Goal: Task Accomplishment & Management: Use online tool/utility

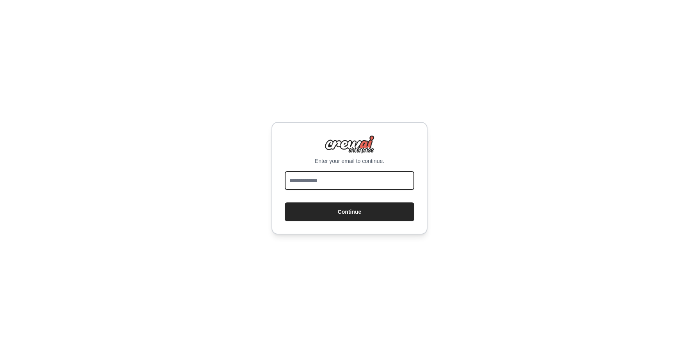
click at [345, 177] on input "email" at bounding box center [350, 180] width 130 height 19
type input "**********"
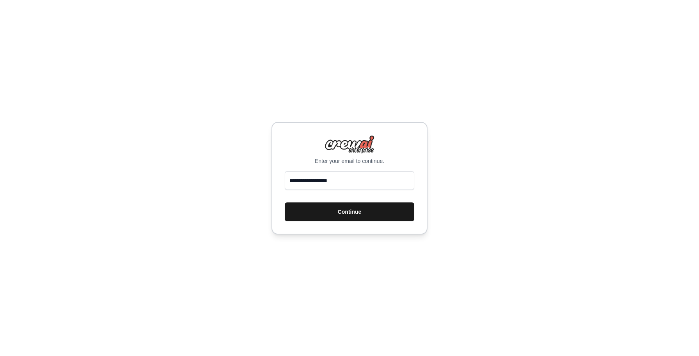
click at [339, 209] on button "Continue" at bounding box center [350, 211] width 130 height 19
click at [352, 210] on button "Continue" at bounding box center [350, 211] width 130 height 19
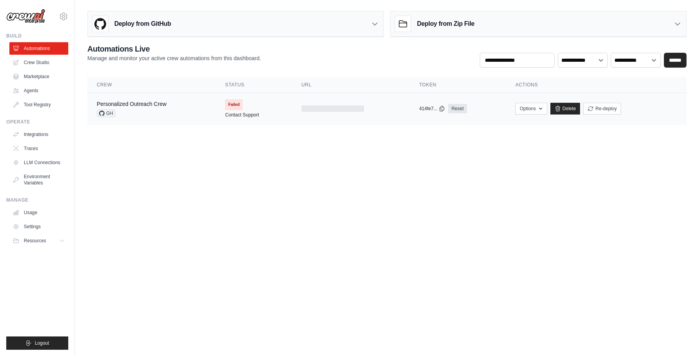
click at [233, 102] on span "Failed" at bounding box center [234, 104] width 18 height 11
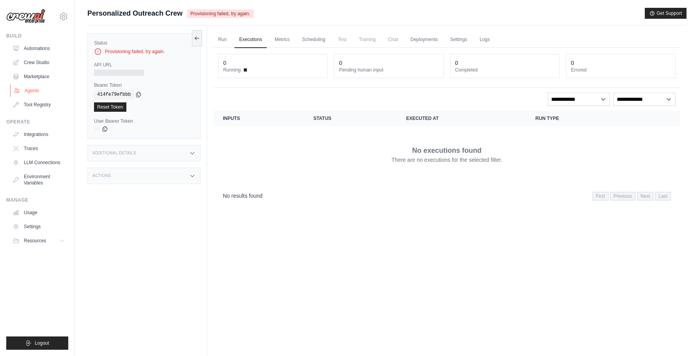
click at [32, 91] on link "Agents" at bounding box center [39, 90] width 59 height 12
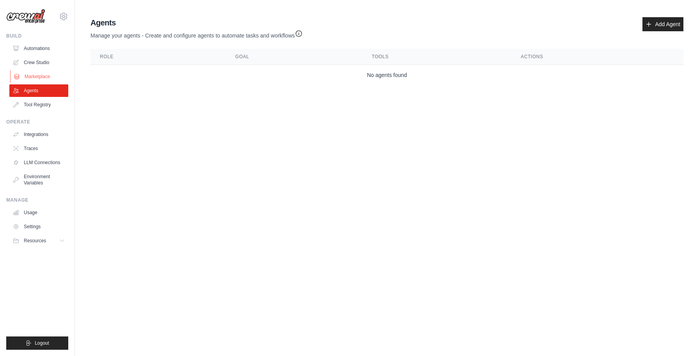
click at [37, 72] on link "Marketplace" at bounding box center [39, 76] width 59 height 12
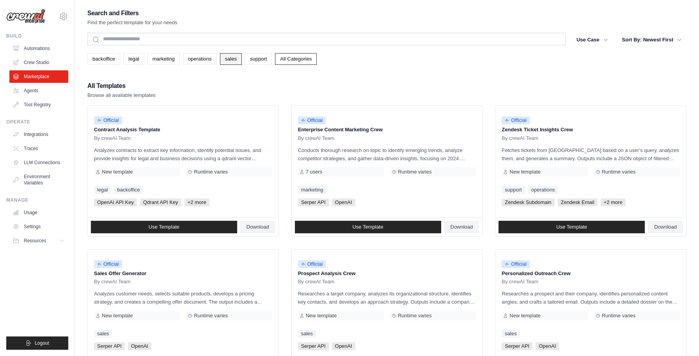
click at [234, 62] on link "sales" at bounding box center [231, 59] width 22 height 12
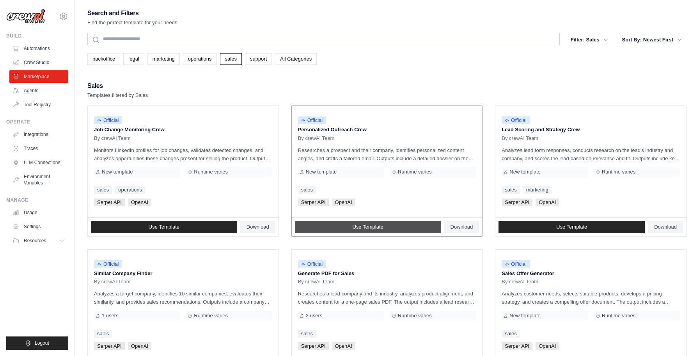
click at [404, 227] on link "Use Template" at bounding box center [368, 227] width 146 height 12
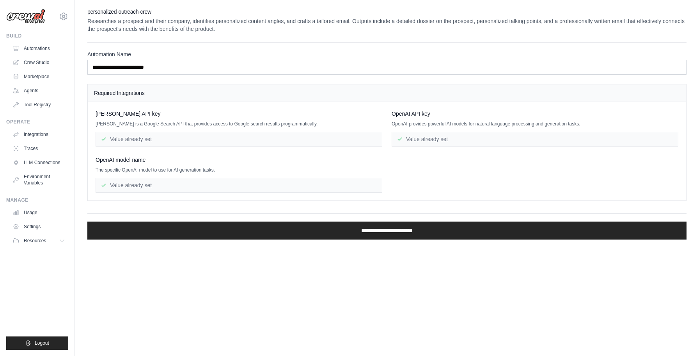
click at [213, 92] on h4 "Required Integrations" at bounding box center [387, 93] width 586 height 8
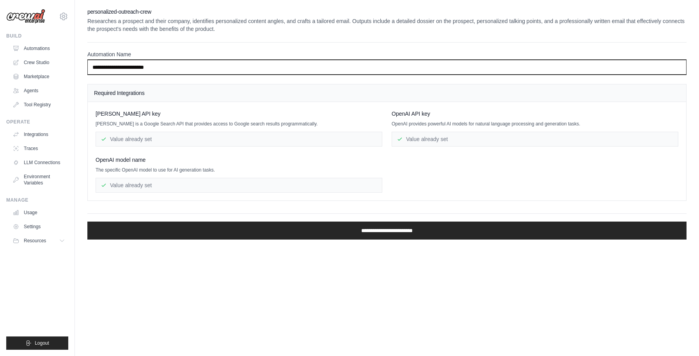
click at [219, 64] on input "**********" at bounding box center [386, 67] width 599 height 15
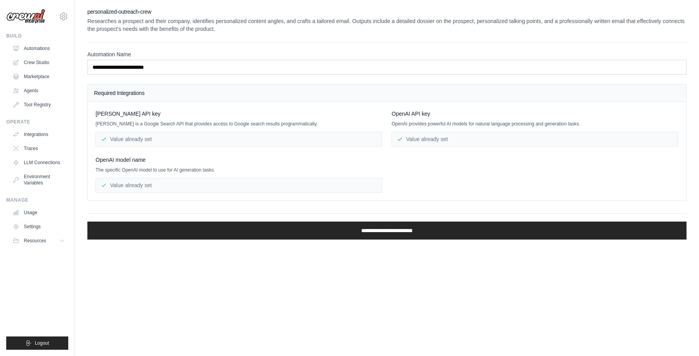
click at [200, 90] on h4 "Required Integrations" at bounding box center [387, 93] width 586 height 8
click at [170, 135] on div "Value already set" at bounding box center [239, 139] width 287 height 15
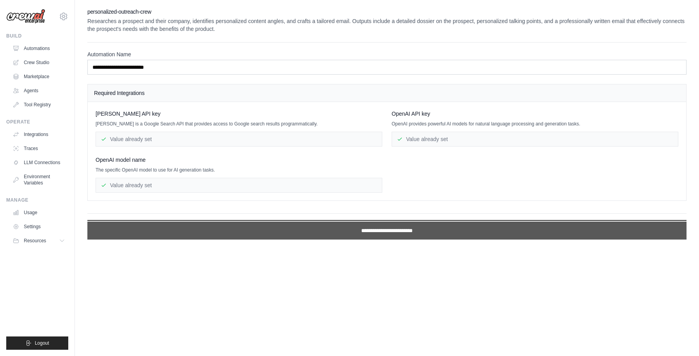
click at [395, 234] on input "**********" at bounding box center [386, 230] width 599 height 18
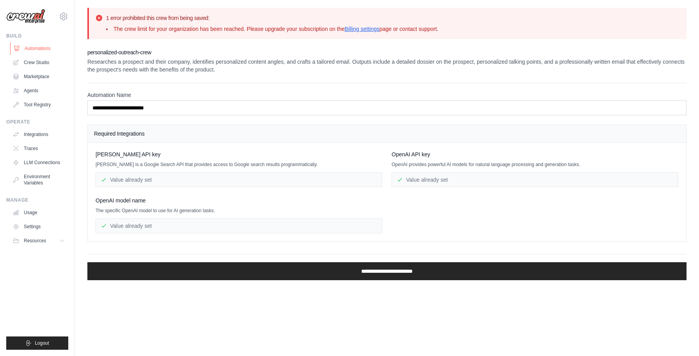
click at [44, 52] on link "Automations" at bounding box center [39, 48] width 59 height 12
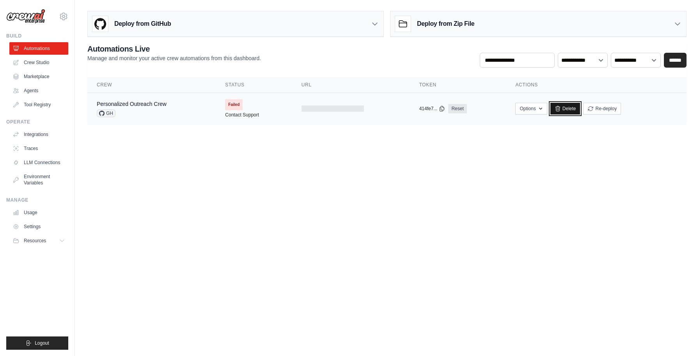
click at [562, 110] on link "Delete" at bounding box center [566, 109] width 30 height 12
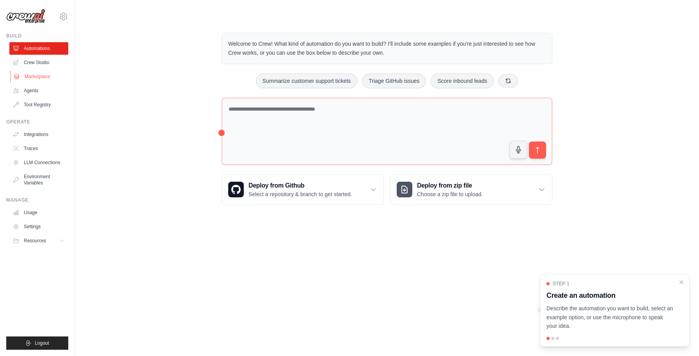
click at [40, 75] on link "Marketplace" at bounding box center [39, 76] width 59 height 12
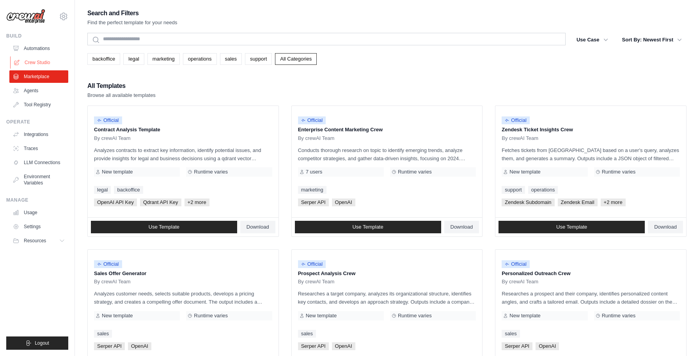
click at [44, 65] on link "Crew Studio" at bounding box center [39, 62] width 59 height 12
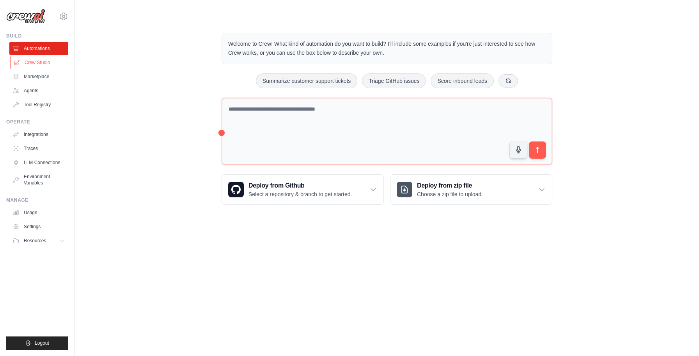
click at [41, 60] on link "Crew Studio" at bounding box center [39, 62] width 59 height 12
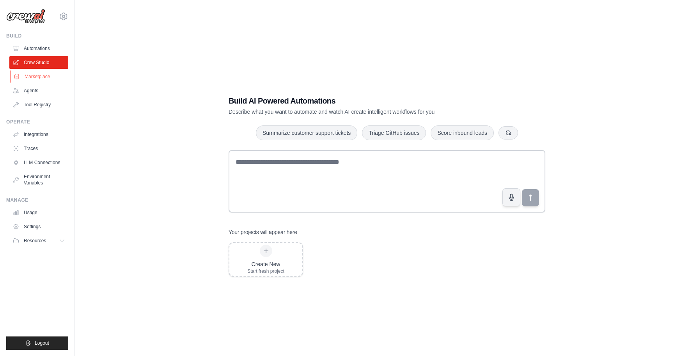
click at [41, 75] on link "Marketplace" at bounding box center [39, 76] width 59 height 12
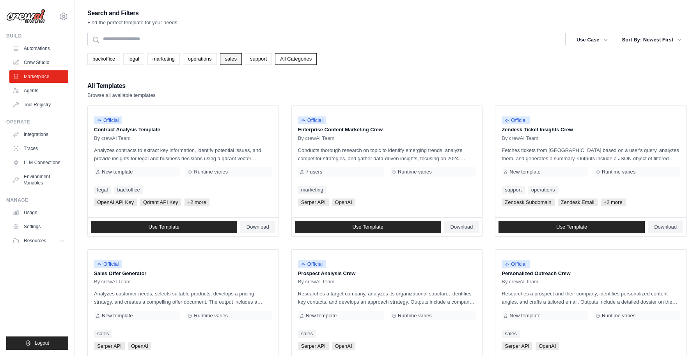
click at [228, 57] on link "sales" at bounding box center [231, 59] width 22 height 12
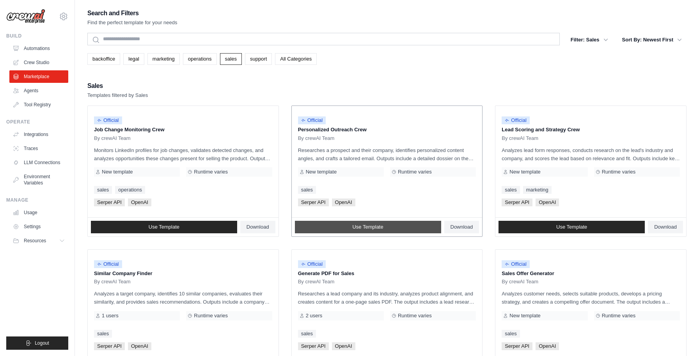
click at [400, 224] on link "Use Template" at bounding box center [368, 227] width 146 height 12
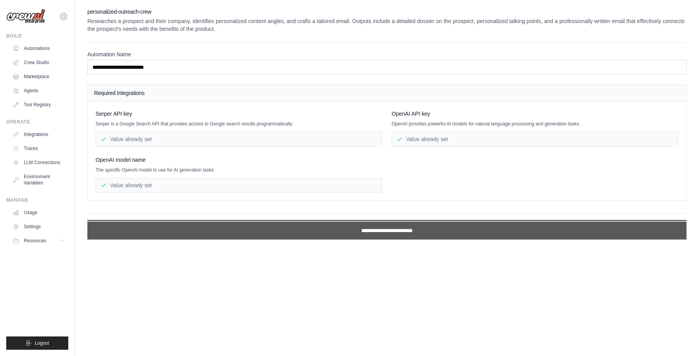
click at [391, 230] on input "**********" at bounding box center [386, 230] width 599 height 18
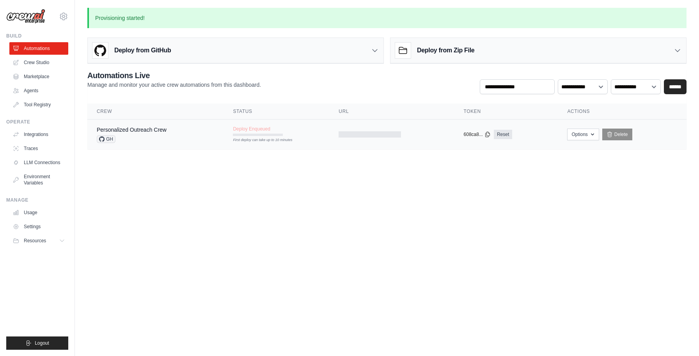
click at [584, 123] on td "Options Export React JSX Component Export React TSX Component Export MCP Server…" at bounding box center [622, 134] width 129 height 30
click at [584, 133] on button "Options" at bounding box center [583, 134] width 32 height 12
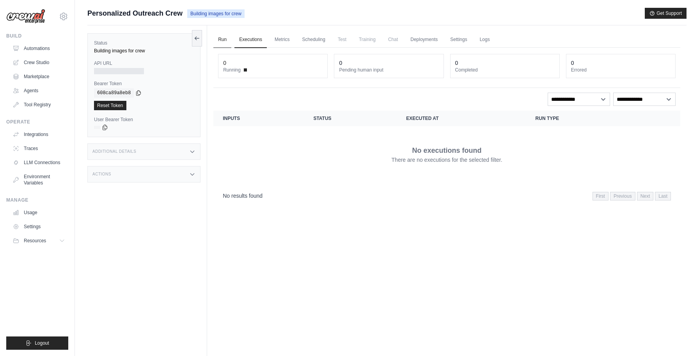
click at [222, 40] on link "Run" at bounding box center [222, 40] width 18 height 16
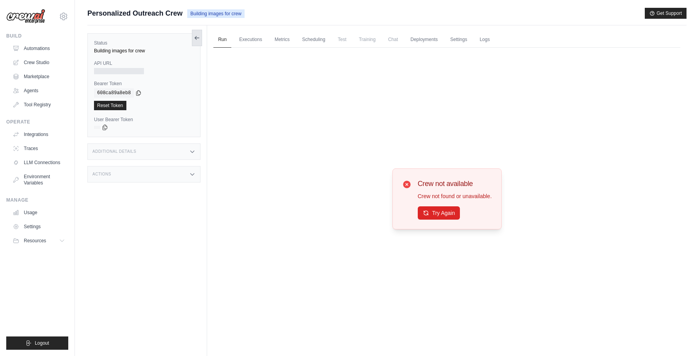
click at [200, 37] on icon at bounding box center [197, 38] width 6 height 6
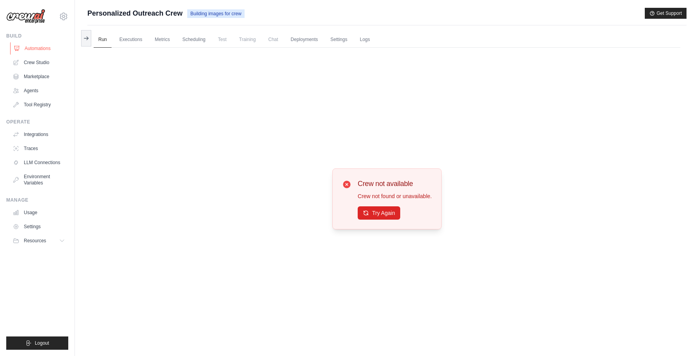
click at [44, 48] on link "Automations" at bounding box center [39, 48] width 59 height 12
